Goal: Find specific page/section: Find specific page/section

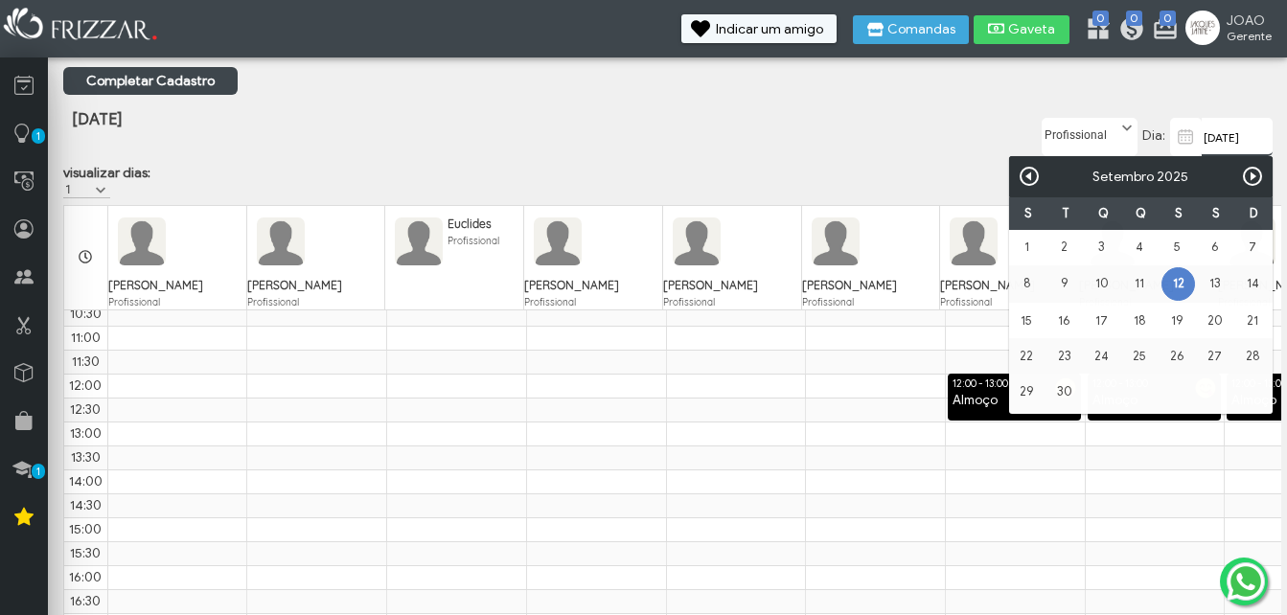
click at [1263, 136] on input "[DATE]" at bounding box center [1237, 137] width 71 height 38
click at [1221, 322] on link "20" at bounding box center [1215, 321] width 32 height 32
type input "[DATE]"
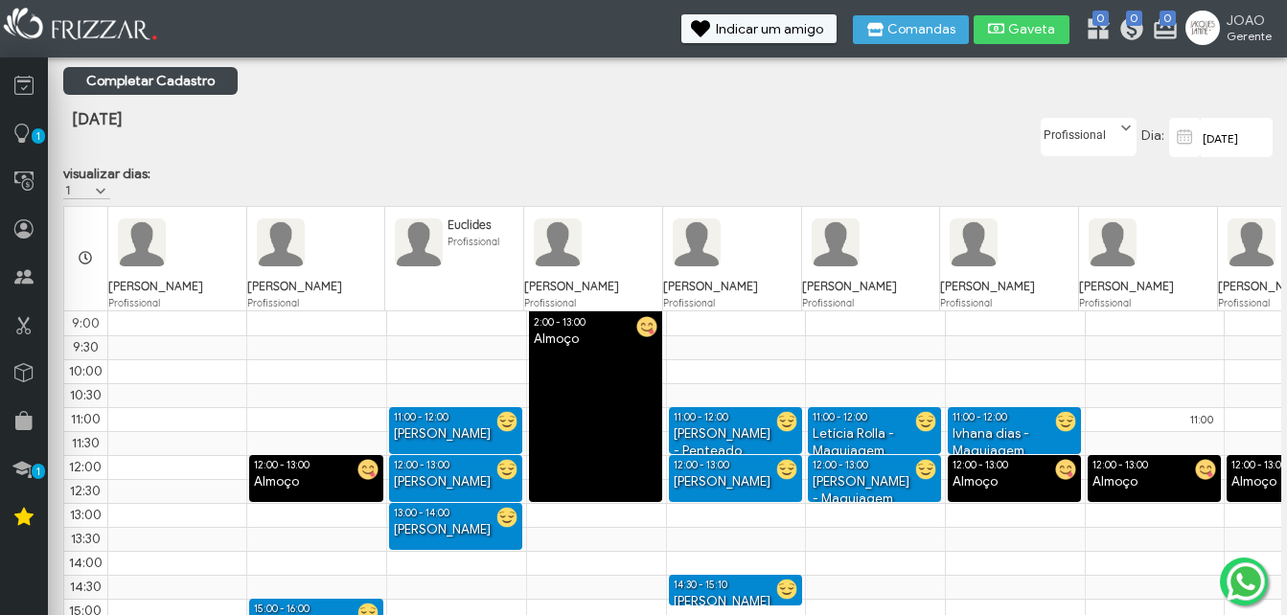
scroll to position [80, 0]
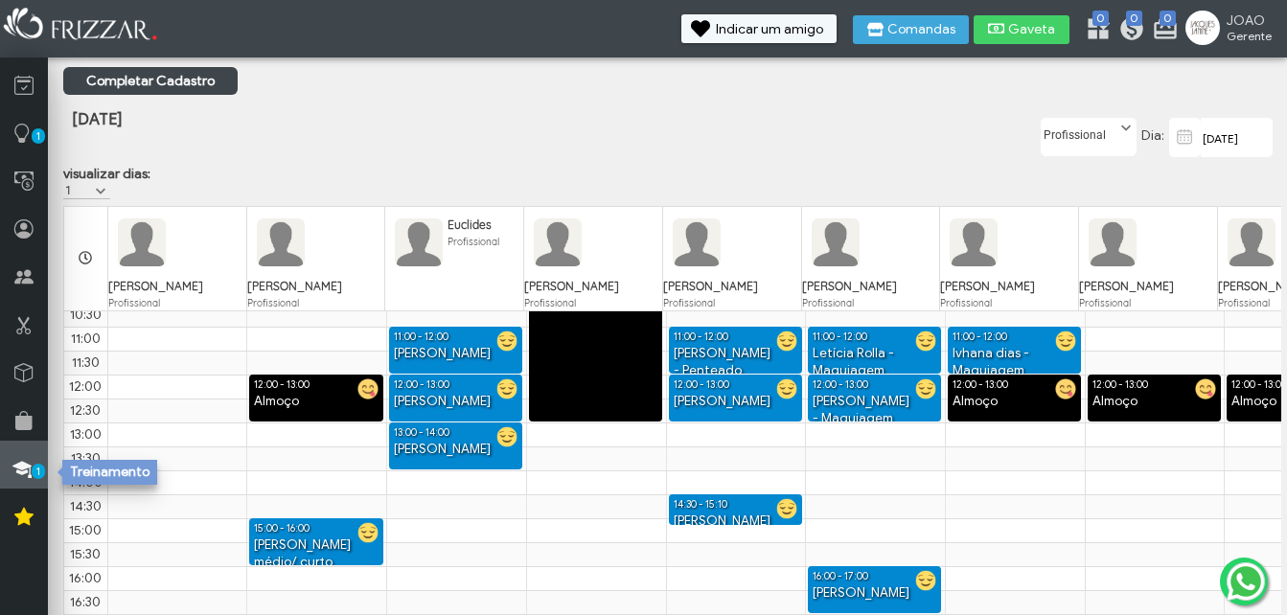
click at [25, 462] on icon at bounding box center [21, 469] width 19 height 24
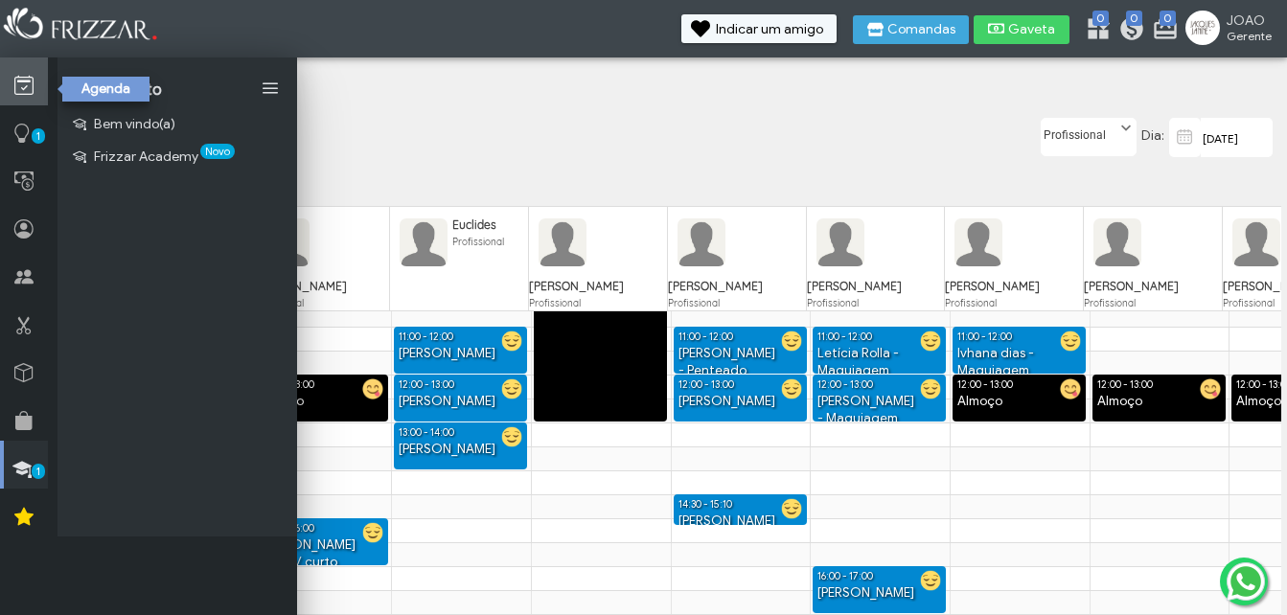
click at [15, 80] on icon at bounding box center [23, 86] width 19 height 24
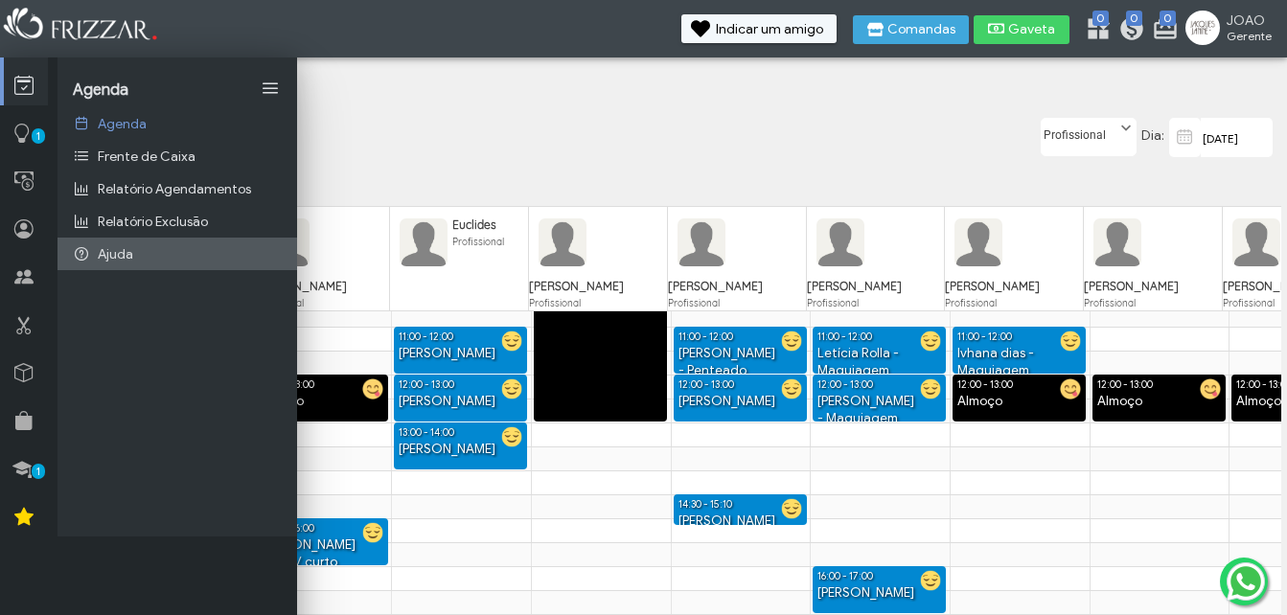
click at [129, 248] on span "Ajuda" at bounding box center [115, 254] width 35 height 16
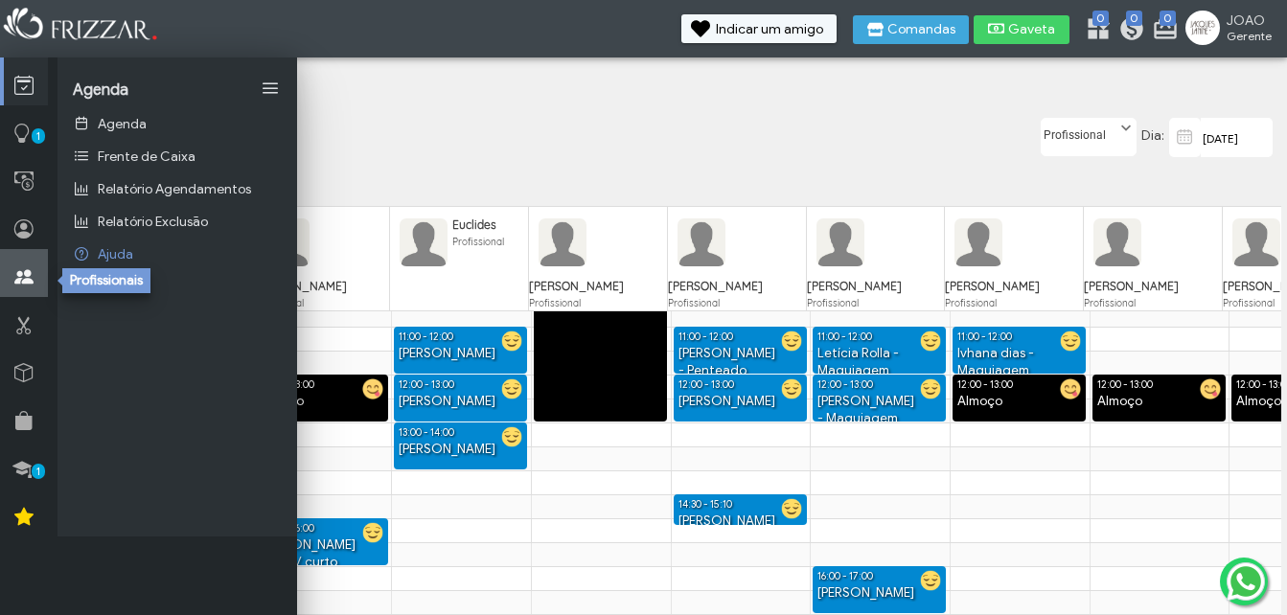
click at [28, 279] on icon at bounding box center [23, 277] width 19 height 24
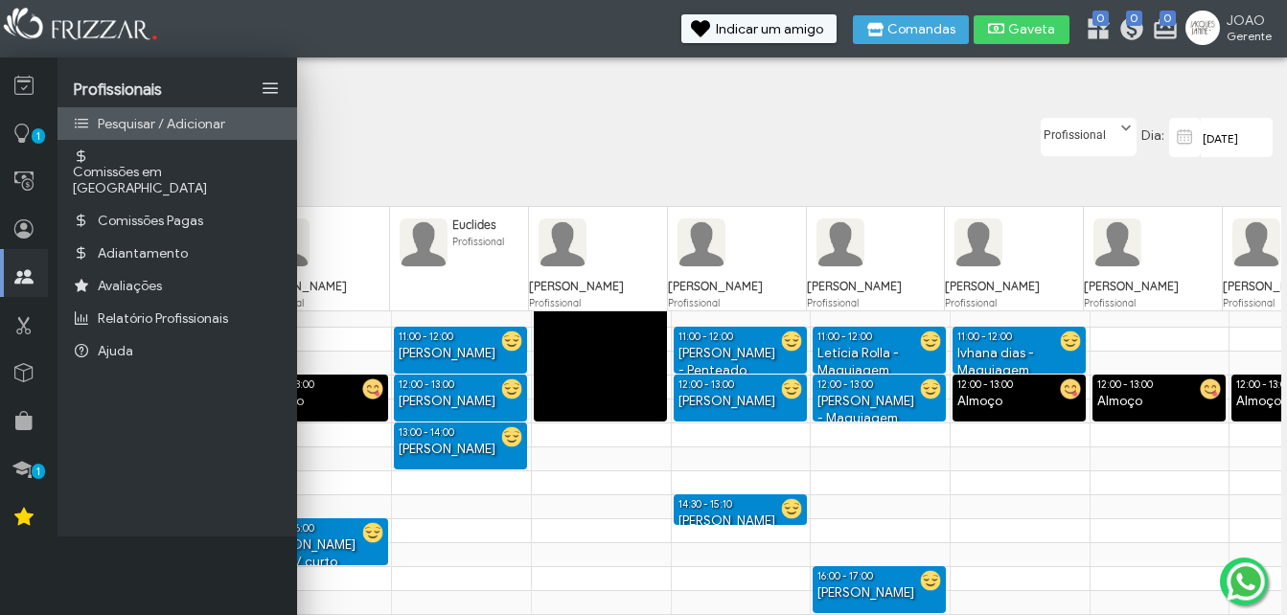
click at [213, 118] on span "Pesquisar / Adicionar" at bounding box center [161, 124] width 127 height 16
